Goal: Information Seeking & Learning: Learn about a topic

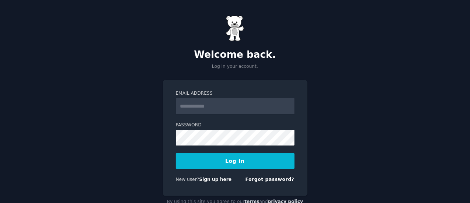
click at [240, 109] on input "Email Address" at bounding box center [235, 106] width 119 height 16
type input "**********"
click at [218, 165] on button "Log In" at bounding box center [235, 160] width 119 height 15
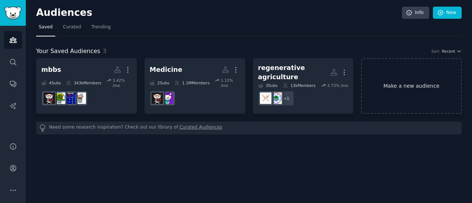
click at [407, 85] on link "Make a new audience" at bounding box center [411, 86] width 101 height 56
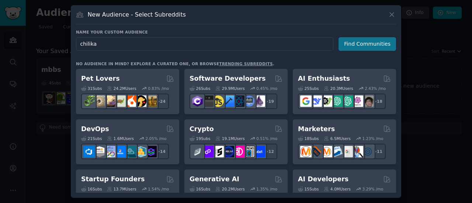
type input "chilika"
click at [348, 42] on button "Find Communities" at bounding box center [367, 44] width 58 height 14
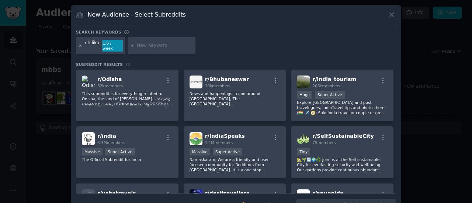
click at [80, 44] on icon at bounding box center [81, 46] width 4 height 4
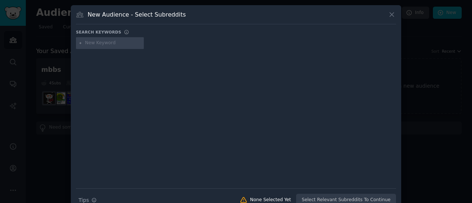
click at [94, 45] on input "text" at bounding box center [113, 43] width 56 height 7
type input "weekend getaways near bhubhaneshwar"
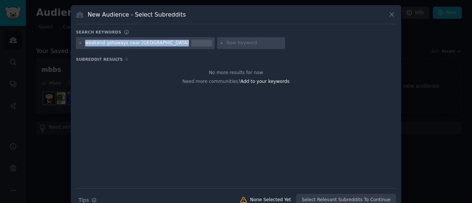
drag, startPoint x: 85, startPoint y: 43, endPoint x: 168, endPoint y: 45, distance: 82.6
click at [168, 45] on div "weekend getaways near bhubhaneshwar" at bounding box center [145, 43] width 139 height 12
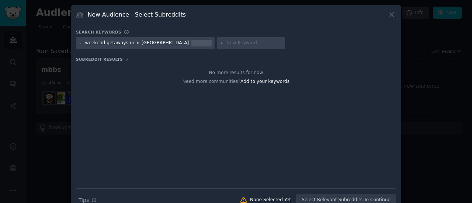
click at [79, 41] on icon at bounding box center [81, 43] width 4 height 4
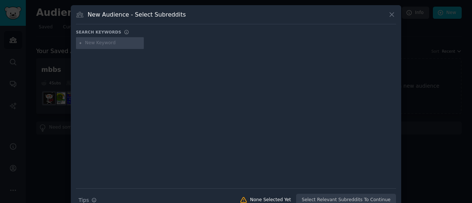
click at [96, 44] on input "text" at bounding box center [113, 43] width 56 height 7
type input "b"
type input "chilika lake"
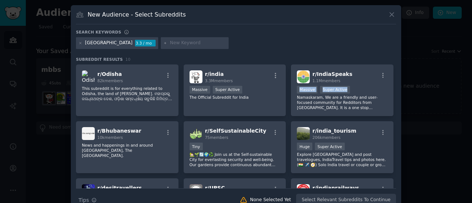
drag, startPoint x: 395, startPoint y: 77, endPoint x: 395, endPoint y: 84, distance: 7.0
click at [395, 84] on div "New Audience - Select Subreddits Search keywords chilika lake 3.3 / mo Subreddi…" at bounding box center [236, 108] width 330 height 207
click at [395, 16] on div "New Audience - Select Subreddits Search keywords chilika lake 3.3 / mo Subreddi…" at bounding box center [236, 108] width 330 height 207
click at [394, 15] on icon at bounding box center [392, 15] width 8 height 8
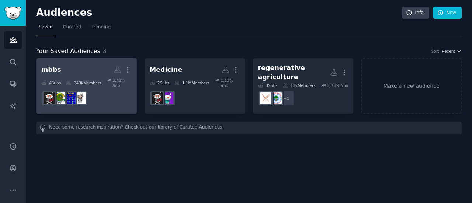
click at [84, 77] on div "mbbs More 4 Sub s 343k Members 3.42 % /mo" at bounding box center [86, 85] width 90 height 45
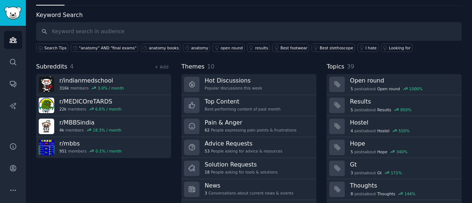
scroll to position [29, 0]
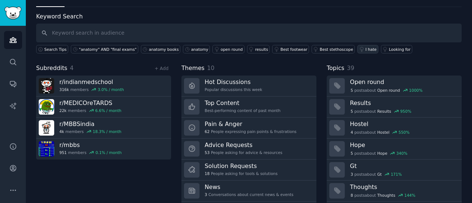
click at [365, 48] on div "I hate" at bounding box center [370, 49] width 11 height 5
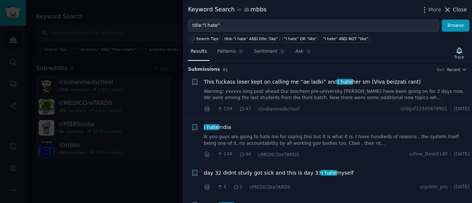
click at [460, 8] on span "Close" at bounding box center [460, 10] width 14 height 8
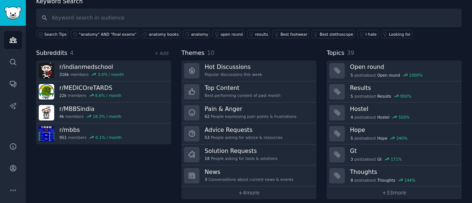
scroll to position [49, 0]
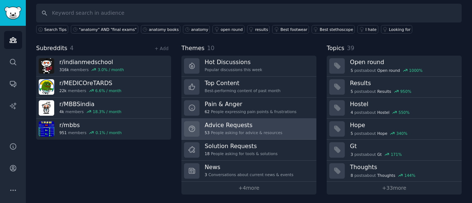
click at [283, 123] on link "Advice Requests 53 People asking for advice & resources" at bounding box center [248, 129] width 135 height 21
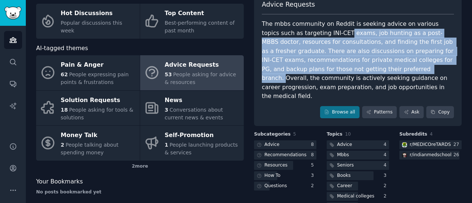
drag, startPoint x: 311, startPoint y: 32, endPoint x: 320, endPoint y: 66, distance: 35.4
click at [320, 66] on div "The mbbs community on Reddit is seeking advice on various topics such as target…" at bounding box center [358, 60] width 192 height 81
drag, startPoint x: 312, startPoint y: 36, endPoint x: 320, endPoint y: 73, distance: 37.2
click at [320, 73] on div "The mbbs community on Reddit is seeking advice on various topics such as target…" at bounding box center [358, 60] width 192 height 81
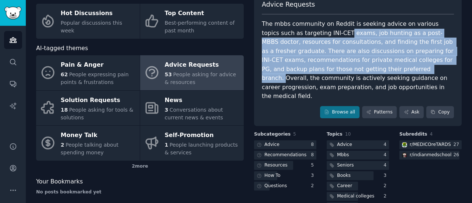
click at [320, 73] on div "The mbbs community on Reddit is seeking advice on various topics such as target…" at bounding box center [358, 60] width 192 height 81
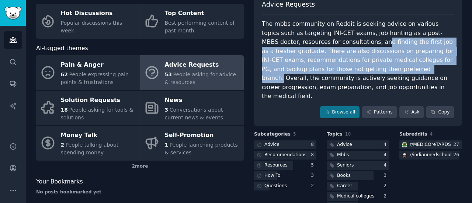
drag, startPoint x: 311, startPoint y: 40, endPoint x: 319, endPoint y: 73, distance: 34.1
click at [319, 73] on div "The mbbs community on Reddit is seeking advice on various topics such as target…" at bounding box center [358, 60] width 192 height 81
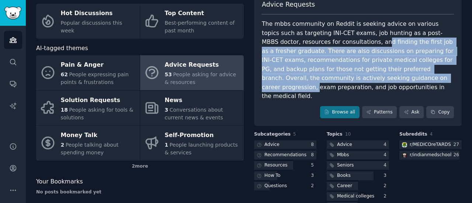
click at [319, 73] on div "The mbbs community on Reddit is seeking advice on various topics such as target…" at bounding box center [358, 60] width 192 height 81
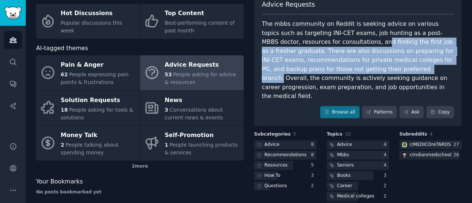
drag, startPoint x: 312, startPoint y: 42, endPoint x: 319, endPoint y: 80, distance: 39.4
click at [319, 80] on div "The mbbs community on Reddit is seeking advice on various topics such as target…" at bounding box center [358, 60] width 192 height 81
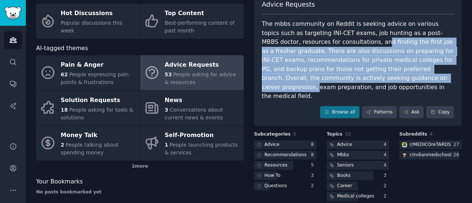
click at [319, 80] on div "The mbbs community on Reddit is seeking advice on various topics such as target…" at bounding box center [358, 60] width 192 height 81
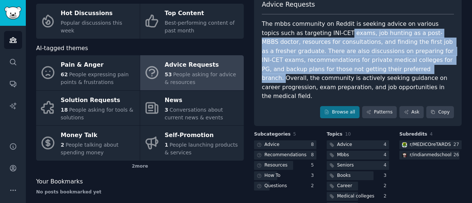
drag, startPoint x: 312, startPoint y: 37, endPoint x: 320, endPoint y: 73, distance: 37.3
click at [320, 73] on div "The mbbs community on Reddit is seeking advice on various topics such as target…" at bounding box center [358, 60] width 192 height 81
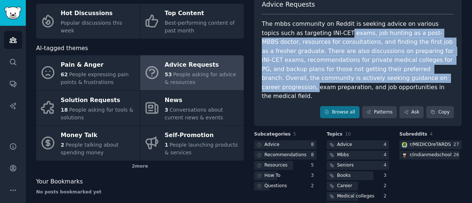
click at [320, 73] on div "The mbbs community on Reddit is seeking advice on various topics such as target…" at bounding box center [358, 60] width 192 height 81
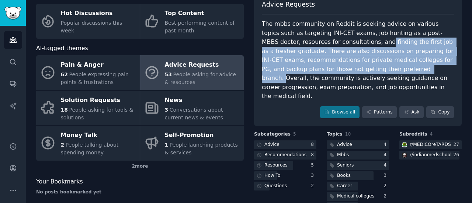
drag, startPoint x: 314, startPoint y: 41, endPoint x: 321, endPoint y: 70, distance: 29.8
click at [321, 70] on div "The mbbs community on Reddit is seeking advice on various topics such as target…" at bounding box center [358, 60] width 192 height 81
drag, startPoint x: 314, startPoint y: 37, endPoint x: 324, endPoint y: 76, distance: 40.1
click at [324, 76] on div "The mbbs community on Reddit is seeking advice on various topics such as target…" at bounding box center [358, 60] width 192 height 81
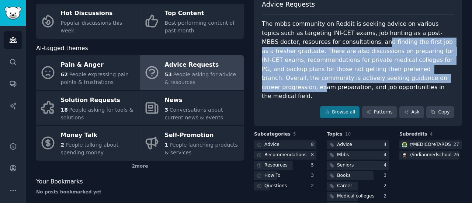
click at [324, 76] on div "The mbbs community on Reddit is seeking advice on various topics such as target…" at bounding box center [358, 60] width 192 height 81
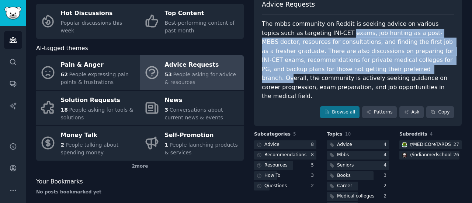
drag, startPoint x: 314, startPoint y: 32, endPoint x: 333, endPoint y: 84, distance: 54.8
click at [333, 84] on div "The mbbs community on Reddit is seeking advice on various topics such as target…" at bounding box center [358, 60] width 192 height 81
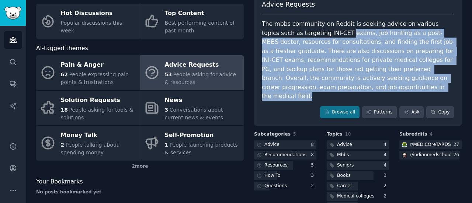
click at [333, 84] on div "The mbbs community on Reddit is seeking advice on various topics such as target…" at bounding box center [358, 60] width 192 height 81
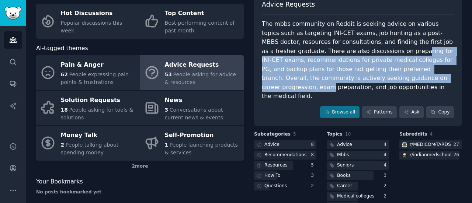
drag, startPoint x: 325, startPoint y: 51, endPoint x: 332, endPoint y: 84, distance: 33.9
click at [332, 84] on div "The mbbs community on Reddit is seeking advice on various topics such as target…" at bounding box center [358, 60] width 192 height 81
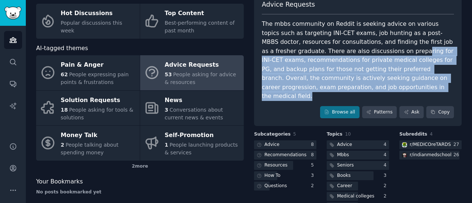
click at [332, 84] on div "The mbbs community on Reddit is seeking advice on various topics such as target…" at bounding box center [358, 60] width 192 height 81
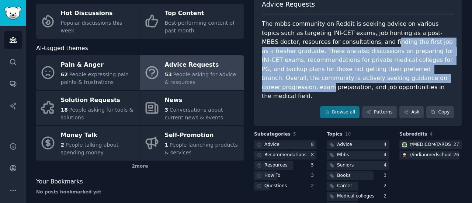
drag, startPoint x: 322, startPoint y: 42, endPoint x: 331, endPoint y: 76, distance: 34.7
click at [331, 76] on div "The mbbs community on Reddit is seeking advice on various topics such as target…" at bounding box center [358, 60] width 192 height 81
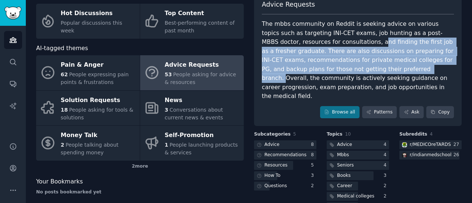
drag, startPoint x: 310, startPoint y: 37, endPoint x: 321, endPoint y: 78, distance: 42.1
click at [321, 78] on div "The mbbs community on Reddit is seeking advice on various topics such as target…" at bounding box center [358, 60] width 192 height 81
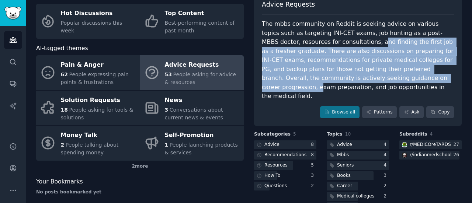
click at [321, 78] on div "The mbbs community on Reddit is seeking advice on various topics such as target…" at bounding box center [358, 60] width 192 height 81
drag, startPoint x: 311, startPoint y: 41, endPoint x: 317, endPoint y: 82, distance: 41.8
click at [317, 82] on div "The mbbs community on Reddit is seeking advice on various topics such as target…" at bounding box center [358, 60] width 192 height 81
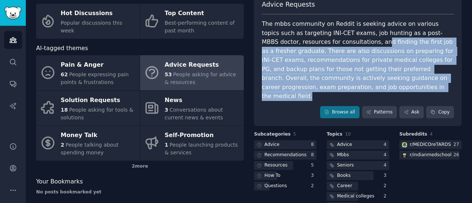
click at [317, 82] on div "The mbbs community on Reddit is seeking advice on various topics such as target…" at bounding box center [358, 60] width 192 height 81
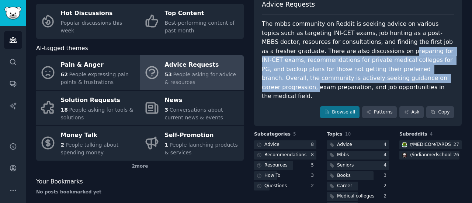
drag, startPoint x: 315, startPoint y: 55, endPoint x: 323, endPoint y: 91, distance: 37.3
click at [323, 91] on div "Advice Requests The mbbs community on Reddit is seeking advice on various topic…" at bounding box center [358, 59] width 208 height 134
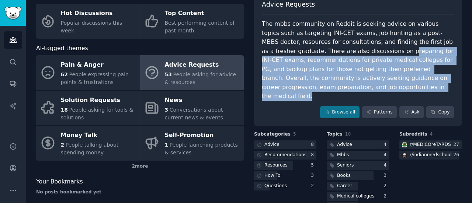
click at [323, 91] on div "Advice Requests The mbbs community on Reddit is seeking advice on various topic…" at bounding box center [358, 59] width 208 height 134
drag, startPoint x: 319, startPoint y: 52, endPoint x: 324, endPoint y: 93, distance: 41.7
click at [324, 93] on div "Advice Requests The mbbs community on Reddit is seeking advice on various topic…" at bounding box center [358, 59] width 208 height 134
drag, startPoint x: 323, startPoint y: 48, endPoint x: 328, endPoint y: 89, distance: 41.6
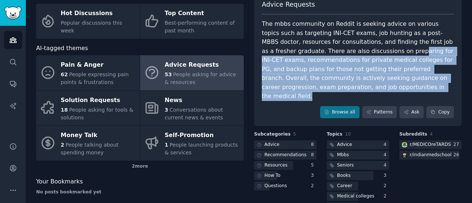
click at [328, 89] on div "The mbbs community on Reddit is seeking advice on various topics such as target…" at bounding box center [358, 60] width 192 height 81
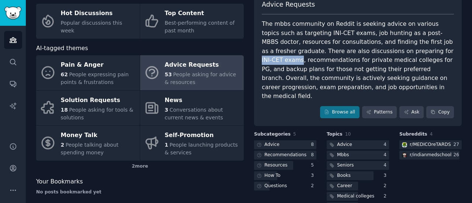
drag, startPoint x: 346, startPoint y: 53, endPoint x: 383, endPoint y: 53, distance: 36.1
click at [383, 53] on div "The mbbs community on Reddit is seeking advice on various topics such as target…" at bounding box center [358, 60] width 192 height 81
copy div "INI-CET exams"
click at [350, 171] on div at bounding box center [350, 175] width 47 height 9
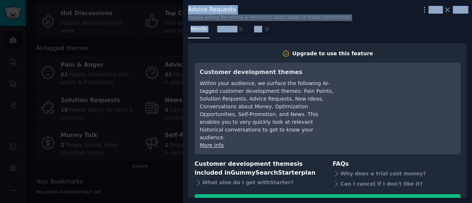
drag, startPoint x: 163, startPoint y: 175, endPoint x: 421, endPoint y: 36, distance: 293.7
click at [421, 36] on div "Advice Requests People asking for advice & resources about books in mbbs commun…" at bounding box center [236, 101] width 472 height 203
click at [451, 8] on icon at bounding box center [447, 10] width 8 height 8
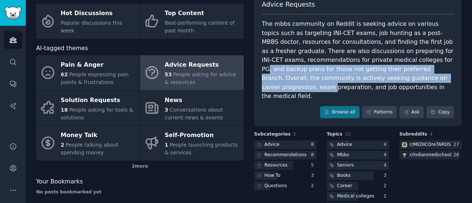
drag, startPoint x: 339, startPoint y: 61, endPoint x: 335, endPoint y: 83, distance: 21.7
click at [335, 83] on div "The mbbs community on Reddit is seeking advice on various topics such as target…" at bounding box center [358, 60] width 192 height 81
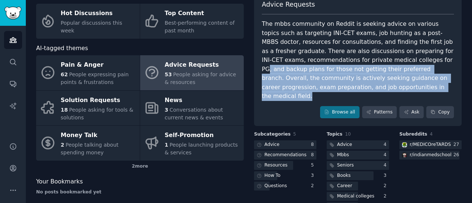
click at [335, 83] on div "The mbbs community on Reddit is seeking advice on various topics such as target…" at bounding box center [358, 60] width 192 height 81
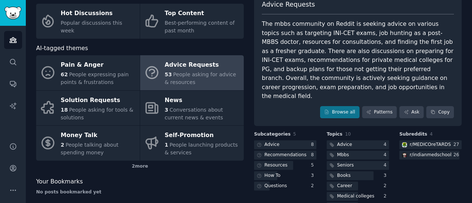
drag, startPoint x: 333, startPoint y: 66, endPoint x: 333, endPoint y: 72, distance: 5.5
click at [333, 72] on div "The mbbs community on Reddit is seeking advice on various topics such as target…" at bounding box center [358, 60] width 192 height 81
click at [421, 142] on div "r/ MEDICOreTARDS" at bounding box center [430, 145] width 41 height 7
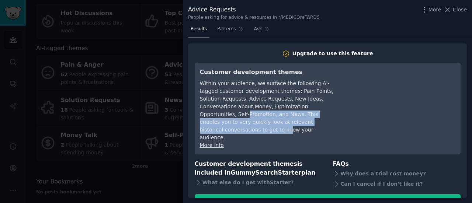
drag, startPoint x: 309, startPoint y: 103, endPoint x: 319, endPoint y: 128, distance: 27.1
click at [319, 128] on div "Within your audience, we surface the following AI-tagged customer development t…" at bounding box center [267, 111] width 135 height 62
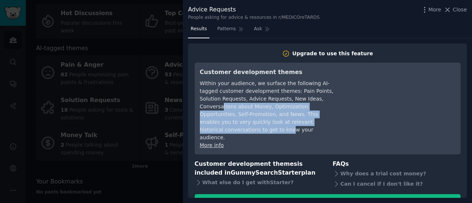
drag, startPoint x: 310, startPoint y: 101, endPoint x: 320, endPoint y: 127, distance: 28.5
click at [320, 127] on div "Within your audience, we surface the following AI-tagged customer development t…" at bounding box center [267, 111] width 135 height 62
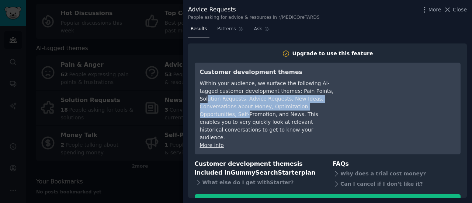
drag, startPoint x: 308, startPoint y: 95, endPoint x: 316, endPoint y: 125, distance: 30.9
click at [316, 125] on div "Within your audience, we surface the following AI-tagged customer development t…" at bounding box center [267, 111] width 135 height 62
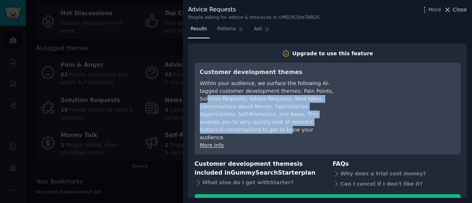
click at [447, 13] on icon at bounding box center [447, 10] width 8 height 8
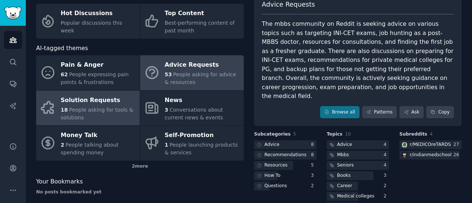
click at [116, 105] on div "Solution Requests" at bounding box center [98, 100] width 75 height 12
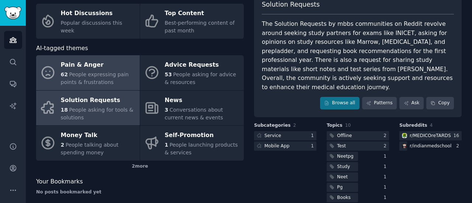
click at [98, 79] on span "People expressing pain points & frustrations" at bounding box center [95, 79] width 68 height 14
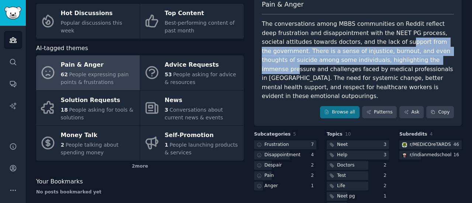
drag, startPoint x: 376, startPoint y: 39, endPoint x: 380, endPoint y: 57, distance: 18.3
click at [380, 57] on div "The conversations among MBBS communities on Reddit reflect deep frustration and…" at bounding box center [358, 60] width 192 height 81
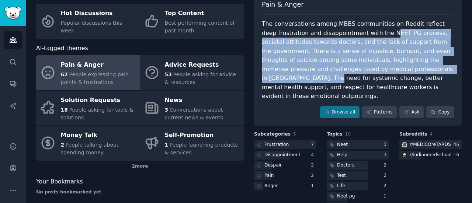
drag, startPoint x: 368, startPoint y: 34, endPoint x: 386, endPoint y: 67, distance: 37.9
click at [386, 67] on div "The conversations among MBBS communities on Reddit reflect deep frustration and…" at bounding box center [358, 60] width 192 height 81
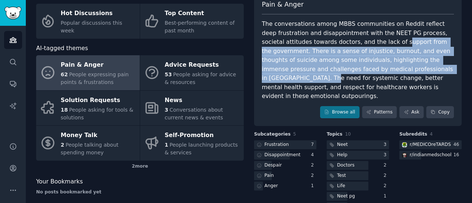
drag, startPoint x: 371, startPoint y: 42, endPoint x: 386, endPoint y: 75, distance: 36.1
click at [386, 75] on div "The conversations among MBBS communities on Reddit reflect deep frustration and…" at bounding box center [358, 60] width 192 height 81
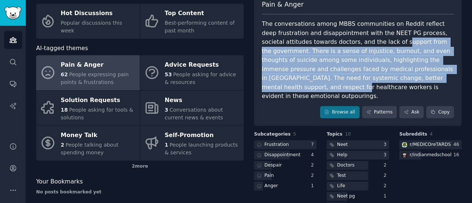
click at [386, 75] on div "The conversations among MBBS communities on Reddit reflect deep frustration and…" at bounding box center [358, 60] width 192 height 81
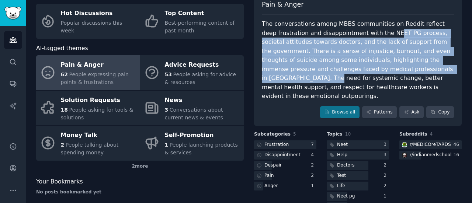
drag, startPoint x: 371, startPoint y: 35, endPoint x: 386, endPoint y: 72, distance: 39.6
click at [386, 72] on div "The conversations among MBBS communities on Reddit reflect deep frustration and…" at bounding box center [358, 60] width 192 height 81
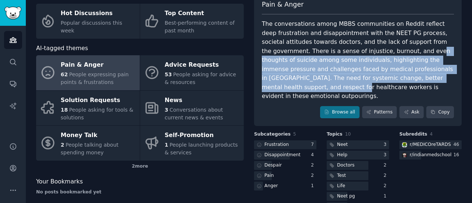
drag, startPoint x: 377, startPoint y: 48, endPoint x: 388, endPoint y: 79, distance: 33.2
click at [388, 79] on div "The conversations among MBBS communities on Reddit reflect deep frustration and…" at bounding box center [358, 60] width 192 height 81
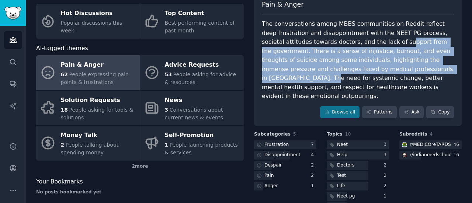
drag, startPoint x: 374, startPoint y: 41, endPoint x: 385, endPoint y: 72, distance: 32.4
click at [385, 72] on div "The conversations among MBBS communities on Reddit reflect deep frustration and…" at bounding box center [358, 60] width 192 height 81
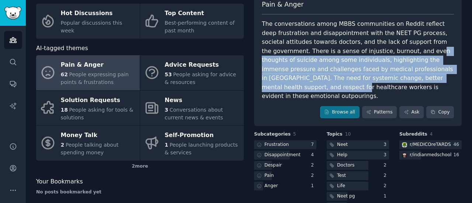
drag, startPoint x: 376, startPoint y: 47, endPoint x: 390, endPoint y: 79, distance: 35.0
click at [390, 79] on div "The conversations among MBBS communities on Reddit reflect deep frustration and…" at bounding box center [358, 60] width 192 height 81
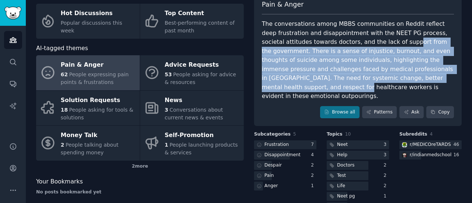
drag, startPoint x: 380, startPoint y: 46, endPoint x: 393, endPoint y: 78, distance: 34.4
click at [393, 78] on div "The conversations among MBBS communities on Reddit reflect deep frustration and…" at bounding box center [358, 60] width 192 height 81
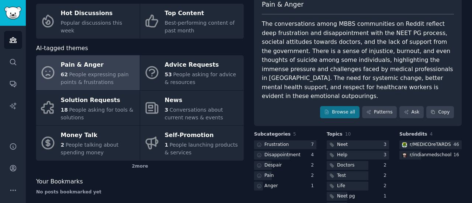
click at [396, 81] on div "The conversations among MBBS communities on Reddit reflect deep frustration and…" at bounding box center [358, 60] width 192 height 81
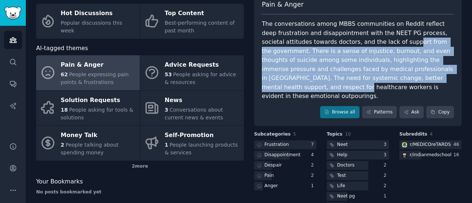
drag, startPoint x: 380, startPoint y: 45, endPoint x: 391, endPoint y: 75, distance: 32.1
click at [391, 75] on div "The conversations among MBBS communities on Reddit reflect deep frustration and…" at bounding box center [358, 60] width 192 height 81
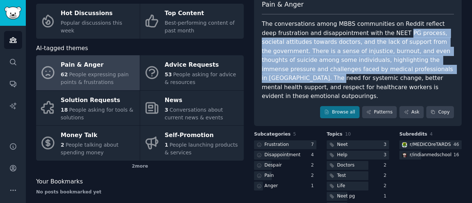
drag, startPoint x: 379, startPoint y: 36, endPoint x: 390, endPoint y: 72, distance: 37.6
click at [390, 72] on div "The conversations among MBBS communities on Reddit reflect deep frustration and…" at bounding box center [358, 60] width 192 height 81
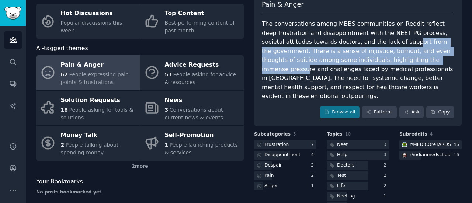
drag, startPoint x: 380, startPoint y: 43, endPoint x: 394, endPoint y: 70, distance: 30.4
click at [394, 70] on div "The conversations among MBBS communities on Reddit reflect deep frustration and…" at bounding box center [358, 60] width 192 height 81
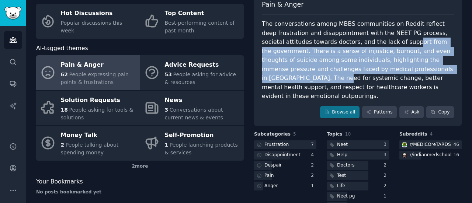
click at [394, 70] on div "The conversations among MBBS communities on Reddit reflect deep frustration and…" at bounding box center [358, 60] width 192 height 81
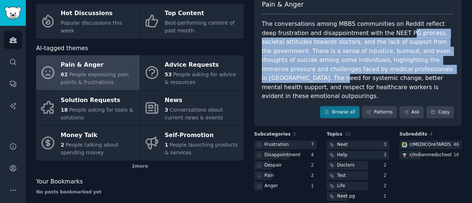
drag, startPoint x: 381, startPoint y: 36, endPoint x: 393, endPoint y: 73, distance: 38.4
click at [393, 73] on div "The conversations among MBBS communities on Reddit reflect deep frustration and…" at bounding box center [358, 60] width 192 height 81
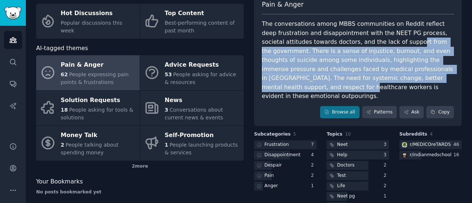
drag, startPoint x: 383, startPoint y: 44, endPoint x: 396, endPoint y: 81, distance: 39.6
click at [396, 81] on div "The conversations among MBBS communities on Reddit reflect deep frustration and…" at bounding box center [358, 60] width 192 height 81
drag, startPoint x: 382, startPoint y: 42, endPoint x: 399, endPoint y: 77, distance: 38.6
click at [399, 77] on div "The conversations among MBBS communities on Reddit reflect deep frustration and…" at bounding box center [358, 60] width 192 height 81
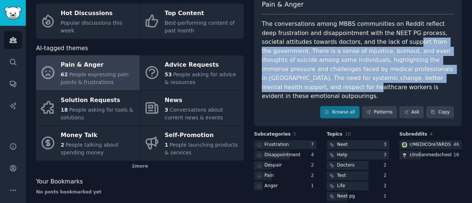
click at [399, 77] on div "The conversations among MBBS communities on Reddit reflect deep frustration and…" at bounding box center [358, 60] width 192 height 81
drag, startPoint x: 387, startPoint y: 39, endPoint x: 403, endPoint y: 81, distance: 45.9
click at [403, 81] on div "The conversations among MBBS communities on Reddit reflect deep frustration and…" at bounding box center [358, 60] width 192 height 81
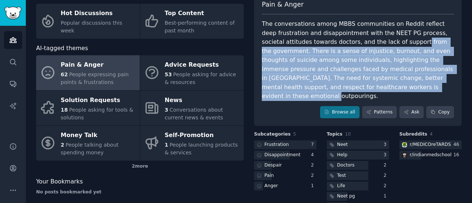
drag, startPoint x: 389, startPoint y: 39, endPoint x: 405, endPoint y: 88, distance: 51.1
click at [405, 88] on div "The conversations among MBBS communities on Reddit reflect deep frustration and…" at bounding box center [358, 60] width 192 height 81
drag, startPoint x: 385, startPoint y: 45, endPoint x: 402, endPoint y: 84, distance: 41.8
click at [402, 84] on div "The conversations among MBBS communities on Reddit reflect deep frustration and…" at bounding box center [358, 60] width 192 height 81
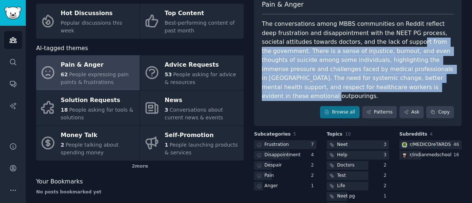
click at [402, 84] on div "The conversations among MBBS communities on Reddit reflect deep frustration and…" at bounding box center [358, 60] width 192 height 81
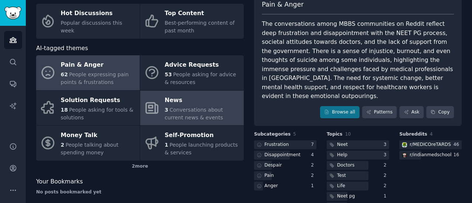
click at [223, 109] on span "Conversations about current news & events" at bounding box center [194, 114] width 58 height 14
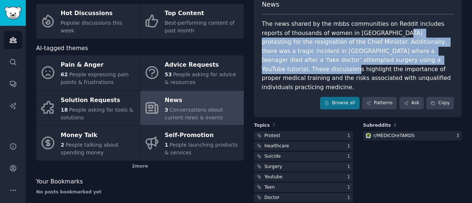
drag, startPoint x: 361, startPoint y: 30, endPoint x: 370, endPoint y: 58, distance: 29.4
click at [370, 58] on div "The news shared by the mbbs communities on Reddit includes reports of thousands…" at bounding box center [358, 56] width 192 height 72
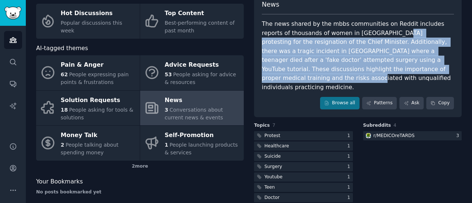
drag, startPoint x: 361, startPoint y: 36, endPoint x: 376, endPoint y: 69, distance: 35.9
click at [376, 69] on div "The news shared by the mbbs communities on Reddit includes reports of thousands…" at bounding box center [358, 56] width 192 height 72
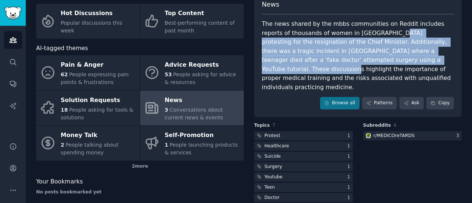
drag, startPoint x: 358, startPoint y: 30, endPoint x: 371, endPoint y: 63, distance: 35.6
click at [371, 63] on div "The news shared by the mbbs communities on Reddit includes reports of thousands…" at bounding box center [358, 56] width 192 height 72
drag, startPoint x: 360, startPoint y: 35, endPoint x: 375, endPoint y: 69, distance: 36.3
click at [375, 69] on div "The news shared by the mbbs communities on Reddit includes reports of thousands…" at bounding box center [358, 56] width 192 height 72
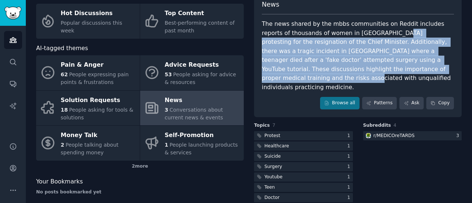
click at [375, 69] on div "The news shared by the mbbs communities on Reddit includes reports of thousands…" at bounding box center [358, 56] width 192 height 72
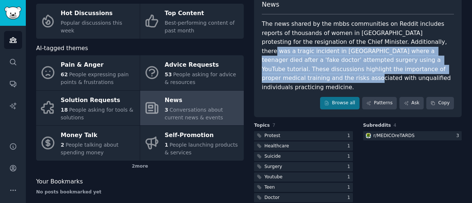
drag, startPoint x: 362, startPoint y: 38, endPoint x: 376, endPoint y: 71, distance: 36.3
click at [376, 71] on div "The news shared by the mbbs communities on Reddit includes reports of thousands…" at bounding box center [358, 56] width 192 height 72
drag, startPoint x: 365, startPoint y: 41, endPoint x: 377, endPoint y: 67, distance: 28.7
click at [377, 67] on div "The news shared by the mbbs communities on Reddit includes reports of thousands…" at bounding box center [358, 56] width 192 height 72
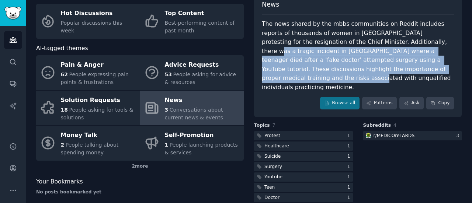
click at [377, 67] on div "The news shared by the mbbs communities on Reddit includes reports of thousands…" at bounding box center [358, 56] width 192 height 72
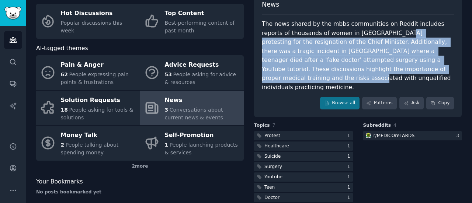
drag, startPoint x: 365, startPoint y: 37, endPoint x: 378, endPoint y: 66, distance: 32.0
click at [378, 66] on div "The news shared by the mbbs communities on Reddit includes reports of thousands…" at bounding box center [358, 56] width 192 height 72
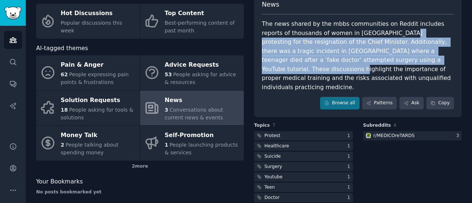
drag, startPoint x: 367, startPoint y: 36, endPoint x: 379, endPoint y: 61, distance: 27.4
click at [379, 61] on div "The news shared by the mbbs communities on Reddit includes reports of thousands…" at bounding box center [358, 56] width 192 height 72
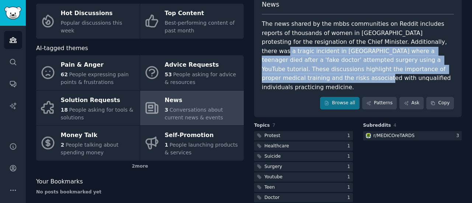
drag, startPoint x: 370, startPoint y: 37, endPoint x: 383, endPoint y: 68, distance: 33.2
click at [383, 68] on div "The news shared by the mbbs communities on Reddit includes reports of thousands…" at bounding box center [358, 56] width 192 height 72
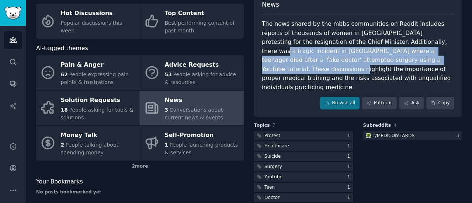
drag, startPoint x: 371, startPoint y: 43, endPoint x: 382, endPoint y: 69, distance: 28.1
click at [382, 69] on div "The news shared by the mbbs communities on Reddit includes reports of thousands…" at bounding box center [358, 56] width 192 height 72
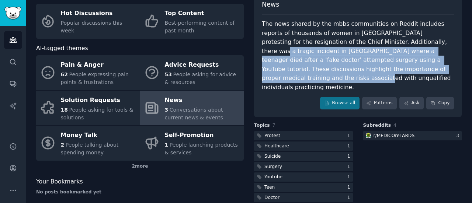
click at [382, 69] on div "The news shared by the mbbs communities on Reddit includes reports of thousands…" at bounding box center [358, 56] width 192 height 72
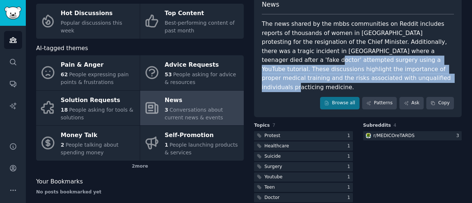
drag, startPoint x: 379, startPoint y: 48, endPoint x: 391, endPoint y: 79, distance: 32.6
click at [391, 79] on div "The news shared by the mbbs communities on Reddit includes reports of thousands…" at bounding box center [358, 56] width 192 height 72
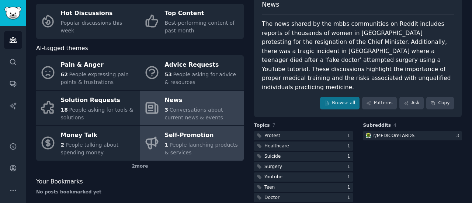
click at [186, 134] on div "Self-Promotion" at bounding box center [202, 136] width 75 height 12
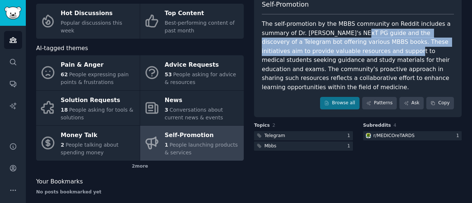
drag, startPoint x: 351, startPoint y: 33, endPoint x: 363, endPoint y: 54, distance: 24.1
click at [363, 54] on div "The self-promotion by the MBBS community on Reddit includes a summary of Dr. An…" at bounding box center [358, 56] width 192 height 72
drag, startPoint x: 355, startPoint y: 36, endPoint x: 367, endPoint y: 62, distance: 28.8
click at [367, 62] on div "The self-promotion by the MBBS community on Reddit includes a summary of Dr. An…" at bounding box center [358, 56] width 192 height 72
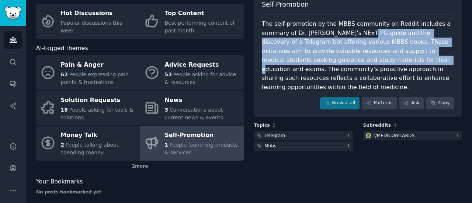
click at [367, 62] on div "The self-promotion by the MBBS community on Reddit includes a summary of Dr. An…" at bounding box center [358, 56] width 192 height 72
drag
click at [366, 65] on div "The self-promotion by the MBBS community on Reddit includes a summary of Dr. An…" at bounding box center [358, 56] width 192 height 72
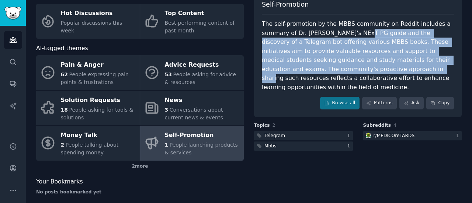
click at [366, 65] on div "The self-promotion by the MBBS community on Reddit includes a summary of Dr. An…" at bounding box center [358, 56] width 192 height 72
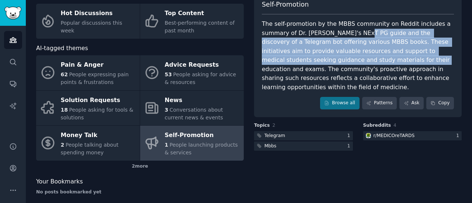
click at [365, 62] on div "The self-promotion by the MBBS community on Reddit includes a summary of Dr. An…" at bounding box center [358, 56] width 192 height 72
click at [366, 64] on div "The self-promotion by the MBBS community on Reddit includes a summary of Dr. An…" at bounding box center [358, 56] width 192 height 72
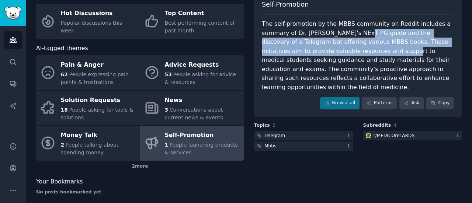
click at [369, 69] on div "The self-promotion by the MBBS community on Reddit includes a summary of Dr. An…" at bounding box center [358, 56] width 192 height 72
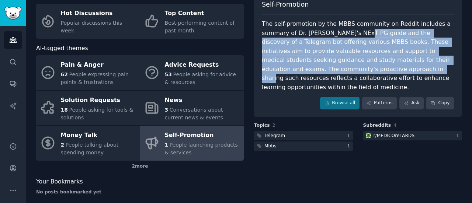
click at [369, 69] on div "The self-promotion by the MBBS community on Reddit includes a summary of Dr. An…" at bounding box center [358, 56] width 192 height 72
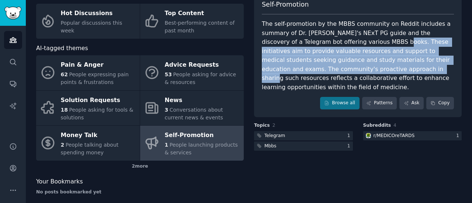
click at [376, 80] on div "The self-promotion by the MBBS community on Reddit includes a summary of Dr. An…" at bounding box center [358, 56] width 192 height 72
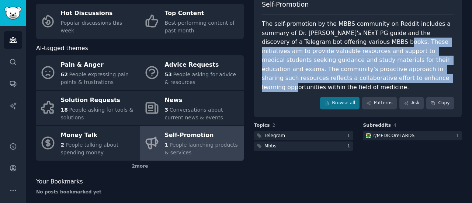
click at [376, 80] on div "The self-promotion by the MBBS community on Reddit includes a summary of Dr. An…" at bounding box center [358, 56] width 192 height 72
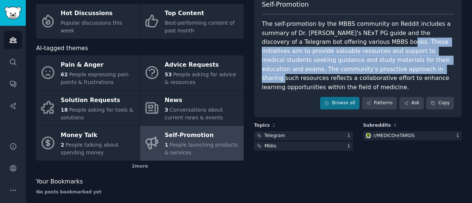
click at [377, 73] on div "The self-promotion by the MBBS community on Reddit includes a summary of Dr. An…" at bounding box center [358, 56] width 192 height 72
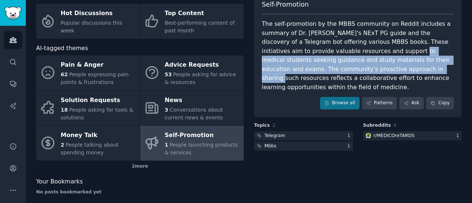
click at [377, 76] on div "The self-promotion by the MBBS community on Reddit includes a summary of Dr. An…" at bounding box center [358, 56] width 192 height 72
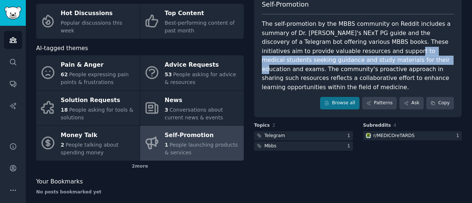
click at [375, 74] on div "The self-promotion by the MBBS community on Reddit includes a summary of Dr. An…" at bounding box center [358, 56] width 192 height 72
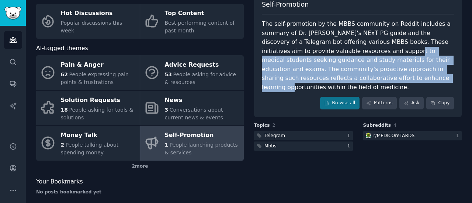
click at [375, 74] on div "The self-promotion by the MBBS community on Reddit includes a summary of Dr. An…" at bounding box center [358, 56] width 192 height 72
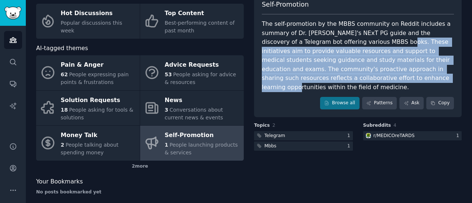
click at [380, 76] on div "The self-promotion by the MBBS community on Reddit includes a summary of Dr. An…" at bounding box center [358, 56] width 192 height 72
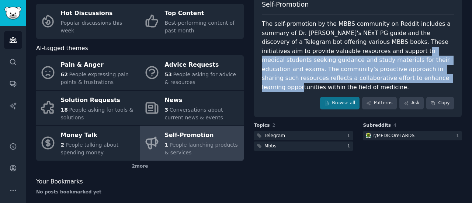
click at [382, 77] on div "The self-promotion by the MBBS community on Reddit includes a summary of Dr. An…" at bounding box center [358, 56] width 192 height 72
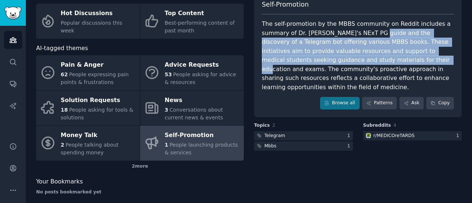
click at [375, 69] on div "The self-promotion by the MBBS community on Reddit includes a summary of Dr. An…" at bounding box center [358, 56] width 192 height 72
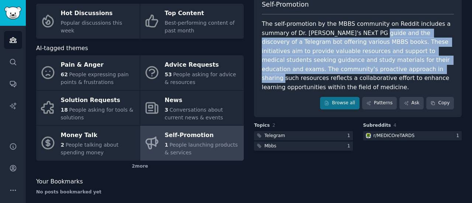
click at [375, 69] on div "The self-promotion by the MBBS community on Reddit includes a summary of Dr. An…" at bounding box center [358, 56] width 192 height 72
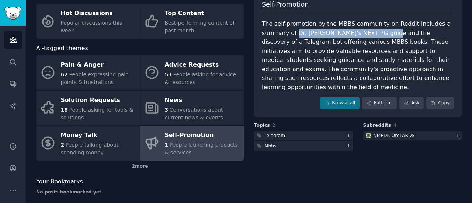
click at [378, 35] on div "The self-promotion by the MBBS community on Reddit includes a summary of Dr. An…" at bounding box center [358, 56] width 192 height 72
copy div "Dr. Anuj Pachhel's NExT PG guide"
